Goal: Information Seeking & Learning: Learn about a topic

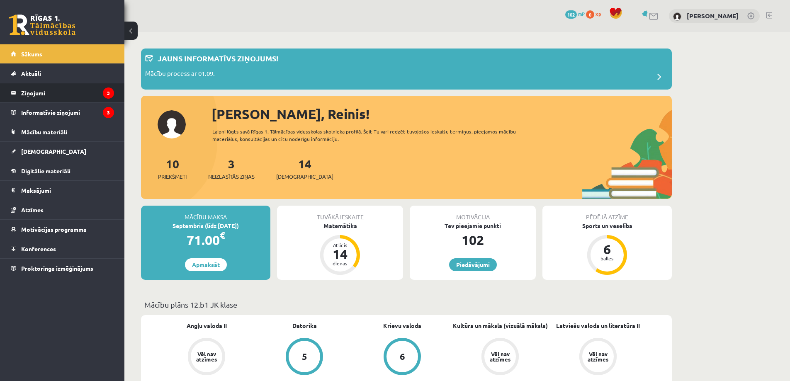
click at [46, 96] on legend "Ziņojumi 3" at bounding box center [67, 92] width 93 height 19
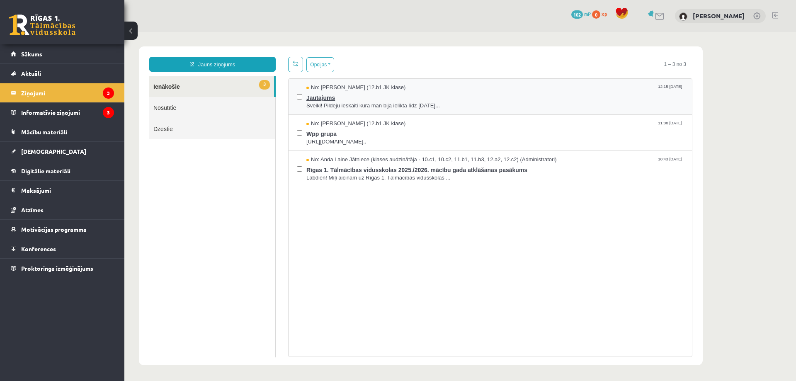
click at [372, 106] on span "Sveiki! Pildeju ieskaiti kura man bija ielikta līdz 15.09.25..." at bounding box center [494, 106] width 377 height 8
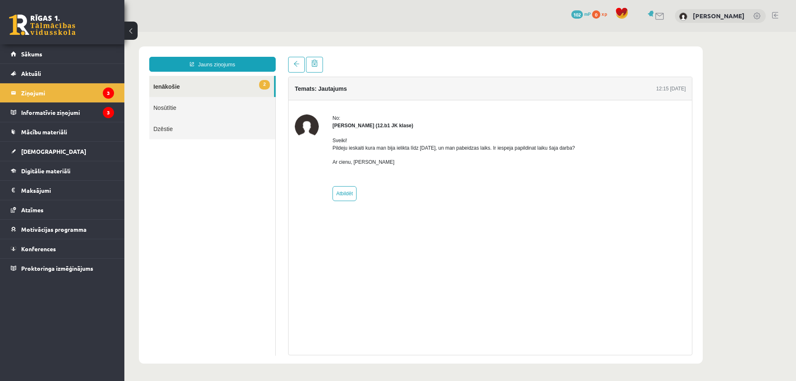
click at [353, 161] on p "Ar cienu, Jelizaveta Danevska" at bounding box center [453, 161] width 243 height 7
click at [201, 85] on link "2 Ienākošie" at bounding box center [211, 86] width 125 height 21
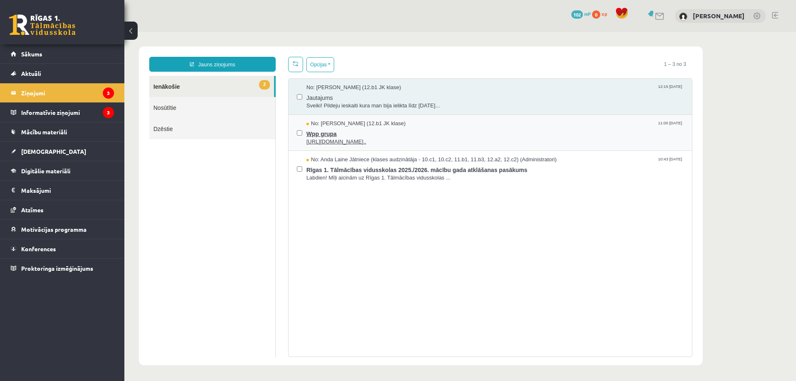
click at [352, 131] on span "Wpp grupa" at bounding box center [494, 133] width 377 height 10
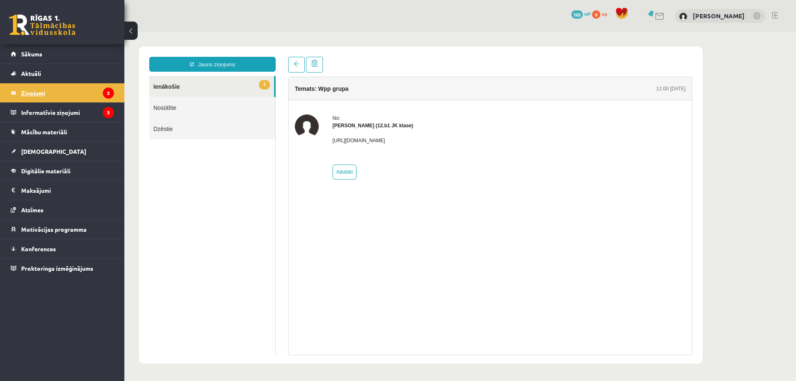
click at [55, 91] on legend "Ziņojumi 3" at bounding box center [67, 92] width 93 height 19
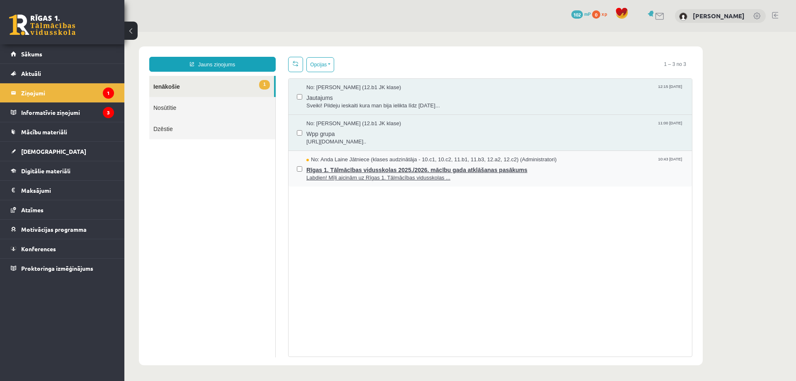
click at [490, 179] on span "Labdien! Mīļi aicinām uz Rīgas 1. Tālmācības vidusskolas ..." at bounding box center [494, 178] width 377 height 8
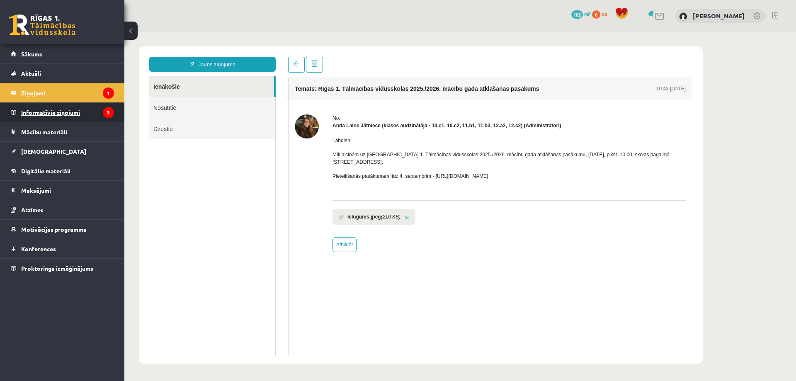
click at [77, 116] on legend "Informatīvie ziņojumi 3" at bounding box center [67, 112] width 93 height 19
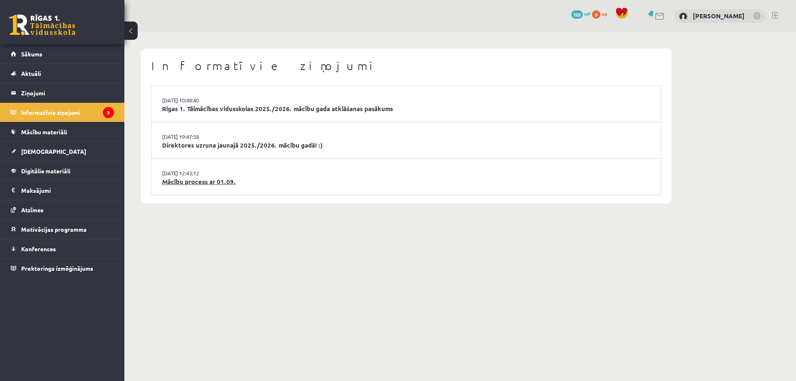
click at [218, 184] on link "Mācību process ar 01.09." at bounding box center [406, 182] width 488 height 10
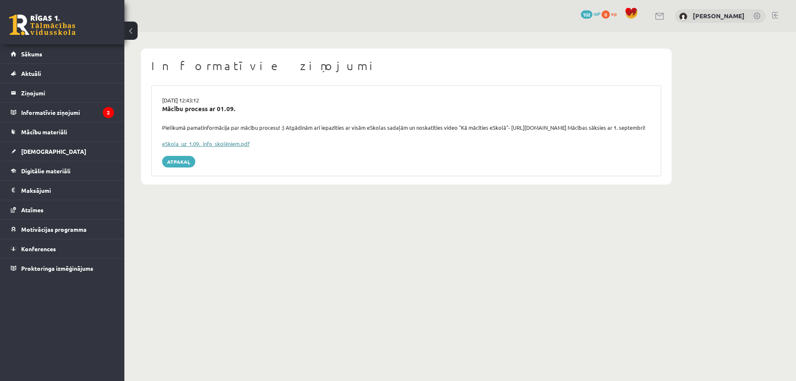
click at [228, 147] on link "eSkola_uz_1.09._info_skolēniem.pdf" at bounding box center [205, 143] width 87 height 7
click at [61, 119] on legend "Informatīvie ziņojumi 2" at bounding box center [67, 112] width 93 height 19
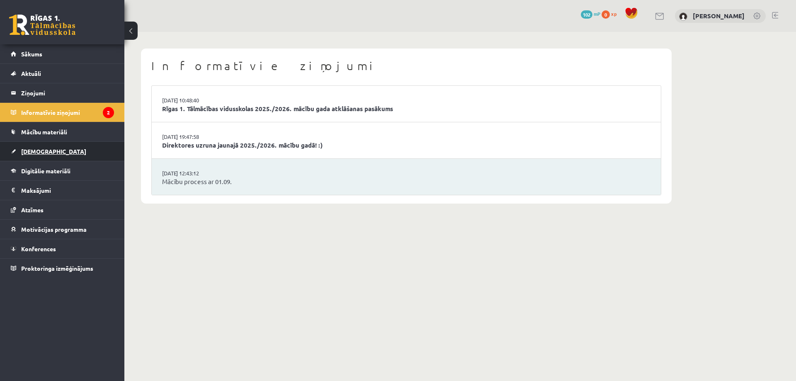
click at [40, 154] on span "[DEMOGRAPHIC_DATA]" at bounding box center [53, 151] width 65 height 7
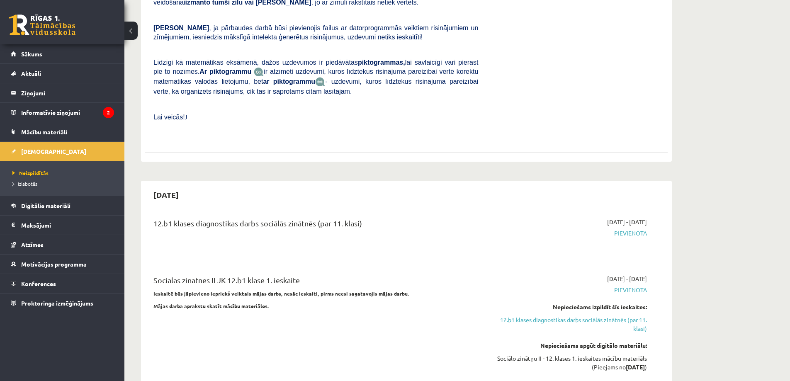
scroll to position [373, 0]
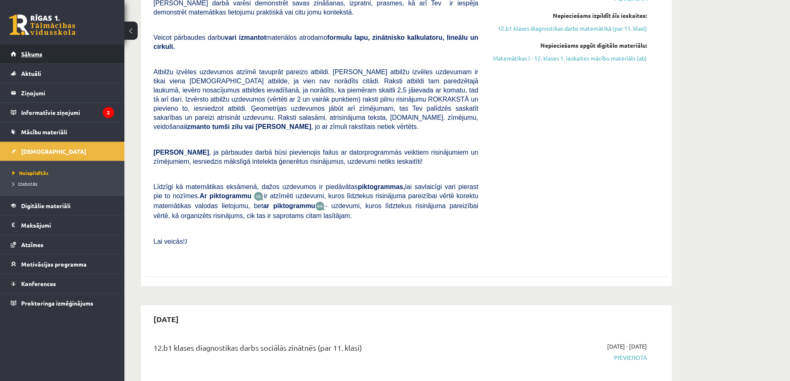
click at [27, 59] on link "Sākums" at bounding box center [62, 53] width 103 height 19
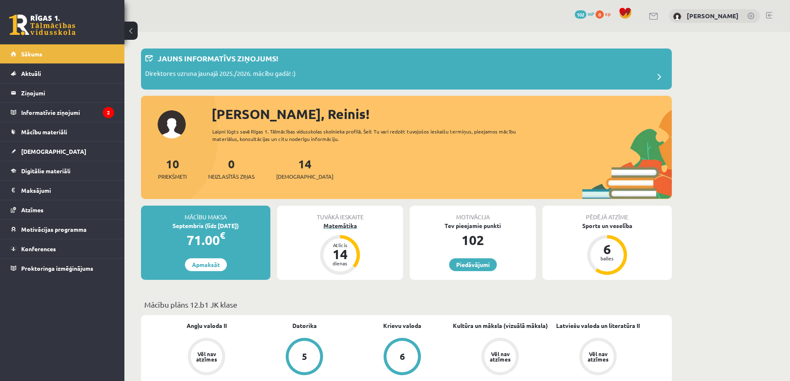
click at [347, 255] on div "14" at bounding box center [340, 253] width 25 height 13
click at [399, 191] on div "10 Priekšmeti 0 Neizlasītās ziņas 14 Ieskaites" at bounding box center [406, 177] width 531 height 44
click at [477, 267] on link "Piedāvājumi" at bounding box center [473, 264] width 48 height 13
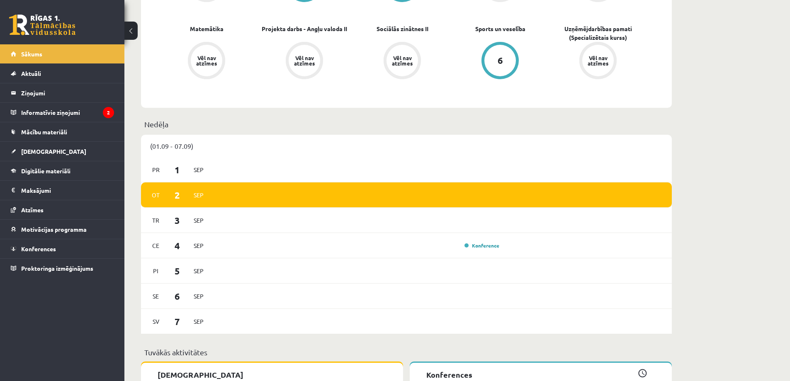
scroll to position [415, 0]
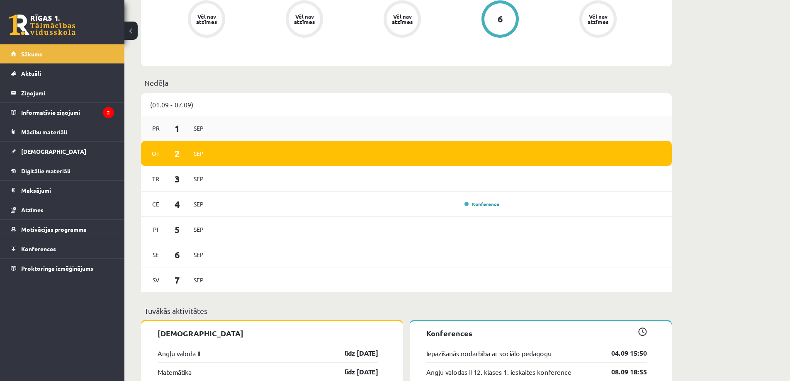
click at [211, 124] on div "Pr 1 Sep" at bounding box center [406, 128] width 531 height 25
click at [198, 125] on span "Sep" at bounding box center [198, 128] width 17 height 13
click at [211, 153] on div "Ot 2 Sep" at bounding box center [406, 153] width 531 height 25
click at [198, 203] on span "Sep" at bounding box center [198, 204] width 17 height 13
click at [480, 208] on div "Konference" at bounding box center [480, 204] width 41 height 8
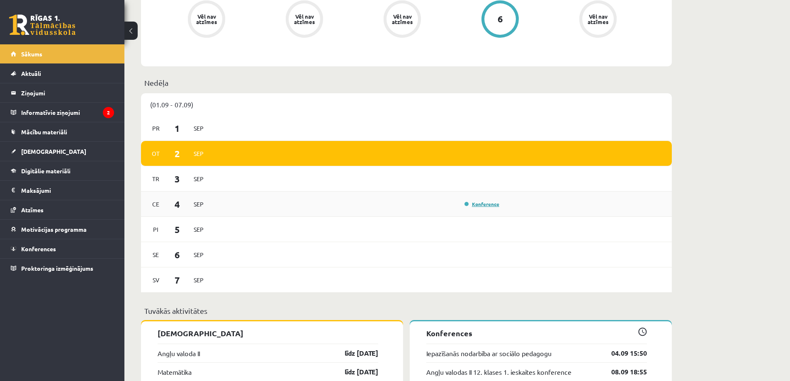
click at [479, 204] on link "Konference" at bounding box center [481, 204] width 35 height 7
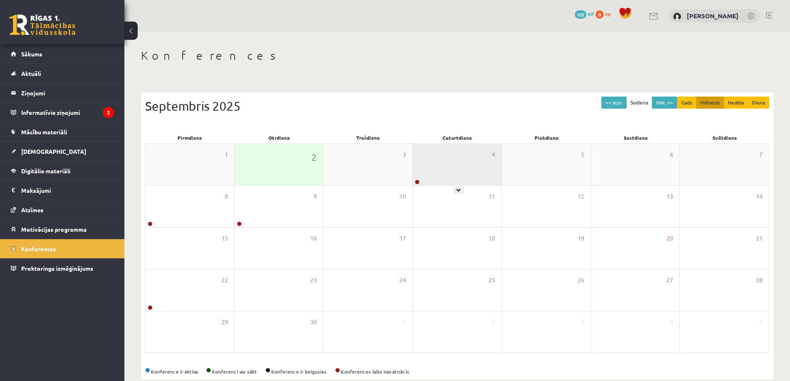
click at [432, 176] on div "4" at bounding box center [456, 164] width 89 height 41
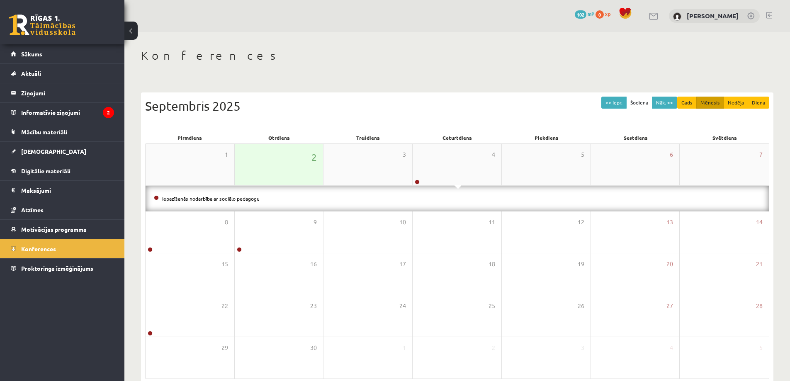
click at [294, 170] on div "2" at bounding box center [279, 164] width 89 height 41
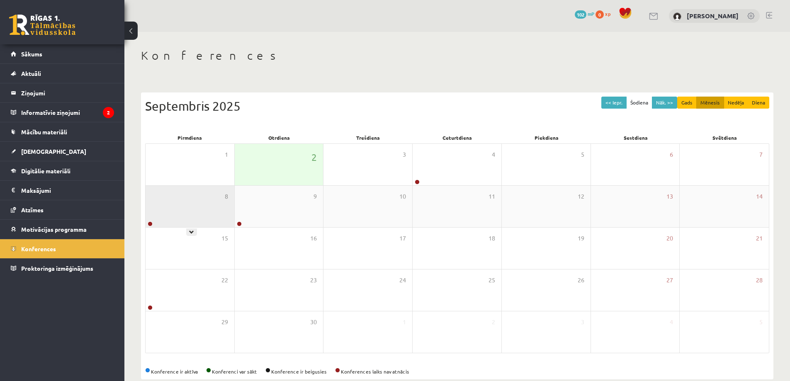
click at [156, 213] on div "8" at bounding box center [190, 206] width 89 height 41
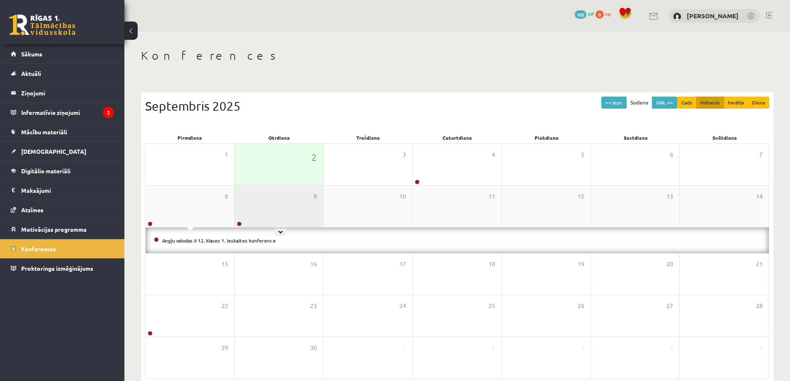
click at [265, 202] on div "9" at bounding box center [279, 206] width 89 height 41
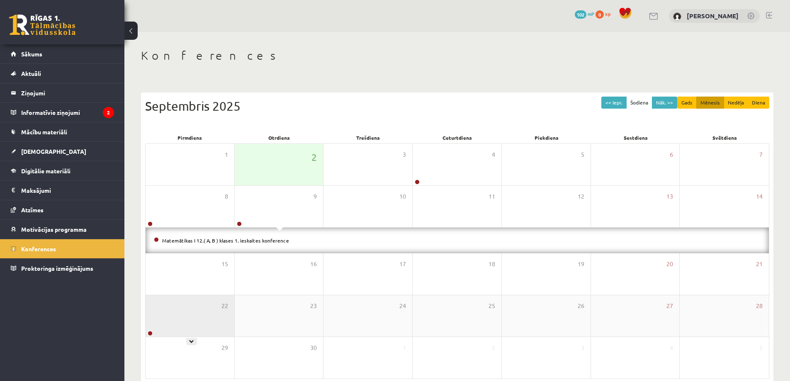
click at [160, 324] on div "22" at bounding box center [190, 315] width 89 height 41
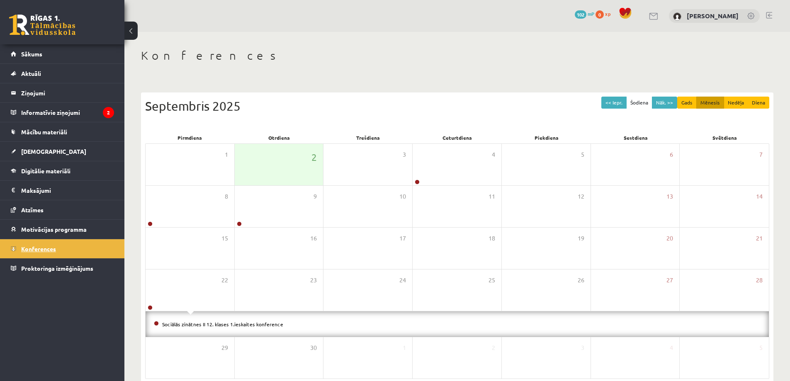
click at [37, 252] on span "Konferences" at bounding box center [38, 248] width 35 height 7
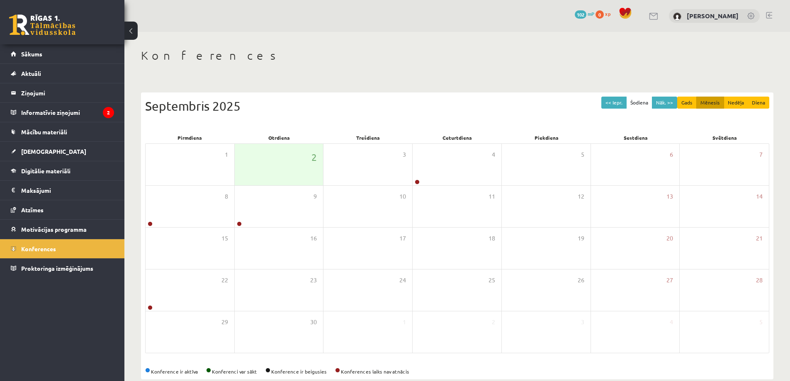
click at [56, 24] on link at bounding box center [42, 25] width 66 height 21
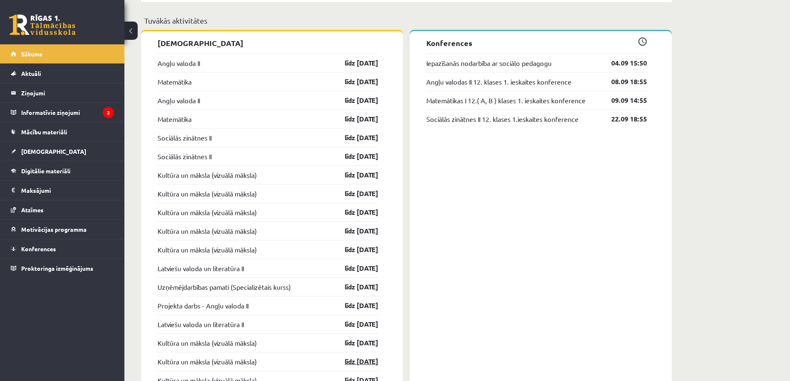
scroll to position [746, 0]
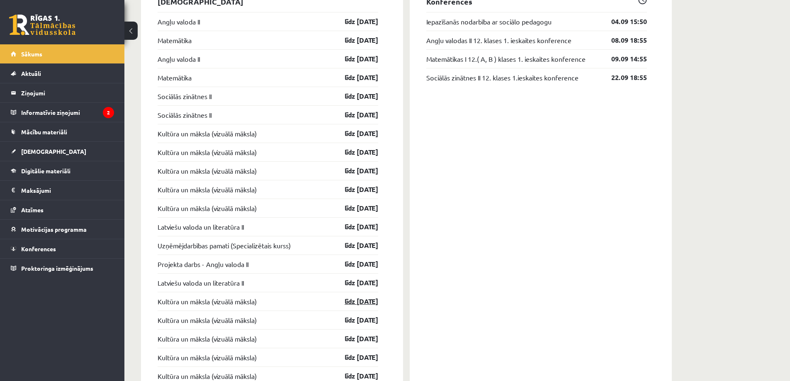
click at [358, 303] on link "līdz [DATE]" at bounding box center [354, 301] width 48 height 10
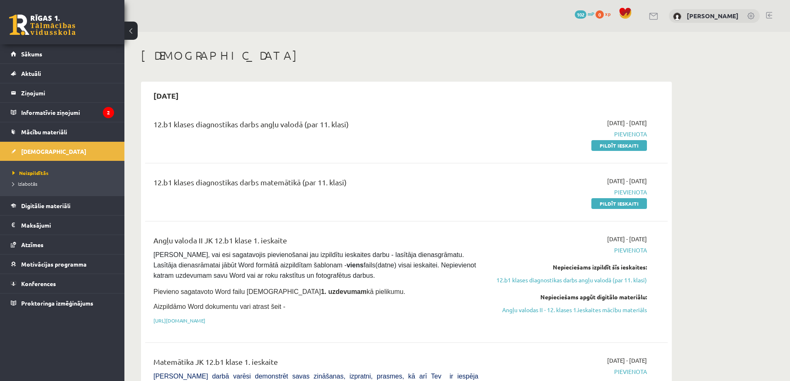
click at [313, 209] on div "12.b1 klases diagnostikas darbs matemātikā (par 11. klasi) 2025-09-01 - 2025-09…" at bounding box center [406, 192] width 522 height 48
drag, startPoint x: 317, startPoint y: 202, endPoint x: 320, endPoint y: 198, distance: 4.7
drag, startPoint x: 320, startPoint y: 198, endPoint x: 265, endPoint y: 109, distance: 104.4
click at [258, 112] on div "12.b1 klases diagnostikas darbs angļu valodā (par 11. klasi) 2025-09-01 - 2025-…" at bounding box center [406, 134] width 522 height 48
click at [624, 13] on span at bounding box center [625, 13] width 12 height 12
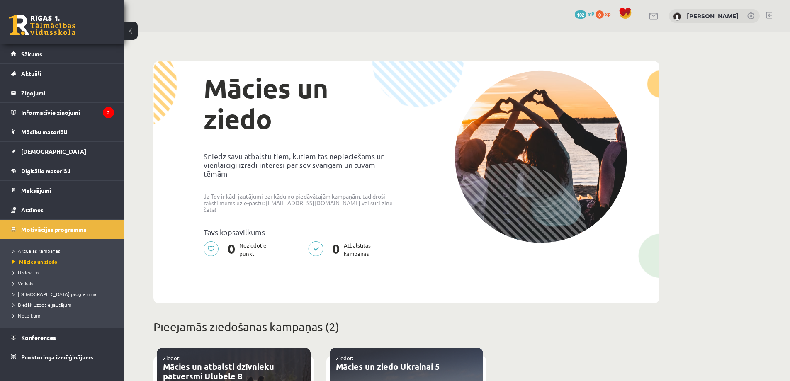
click at [377, 241] on div "0 Atbalstītās kampaņas" at bounding box center [354, 252] width 104 height 22
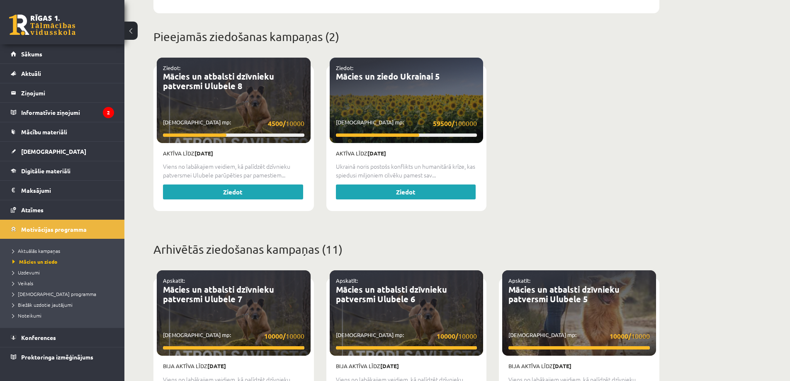
scroll to position [373, 0]
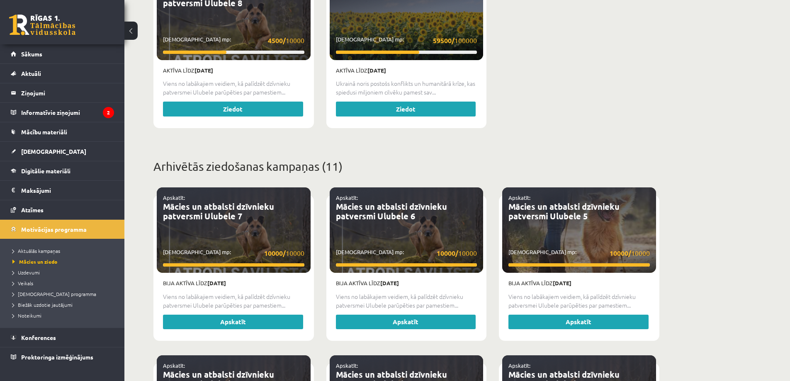
click at [707, 319] on div "Mācies un ziedo Sniedz savu atbalstu tiem, kuriem tas nepieciešams un vienlaicī…" at bounding box center [456, 268] width 665 height 1218
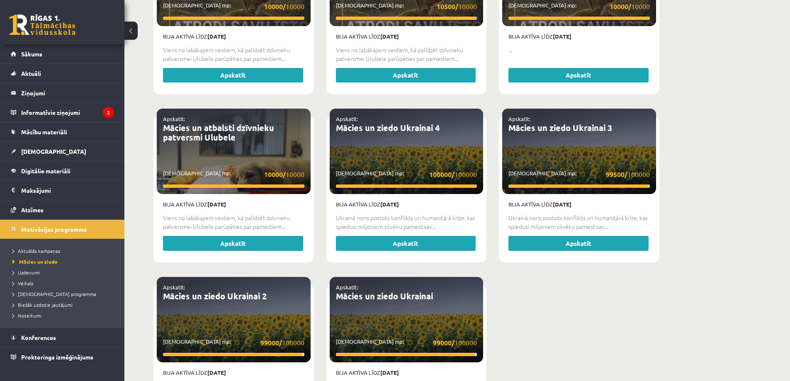
scroll to position [539, 0]
